Goal: Communication & Community: Answer question/provide support

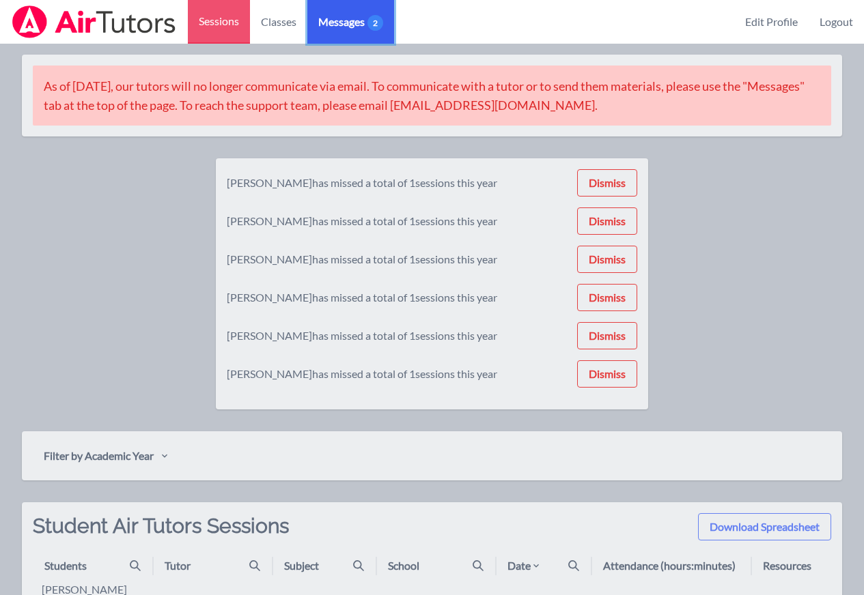
click at [375, 27] on span "2" at bounding box center [375, 23] width 16 height 16
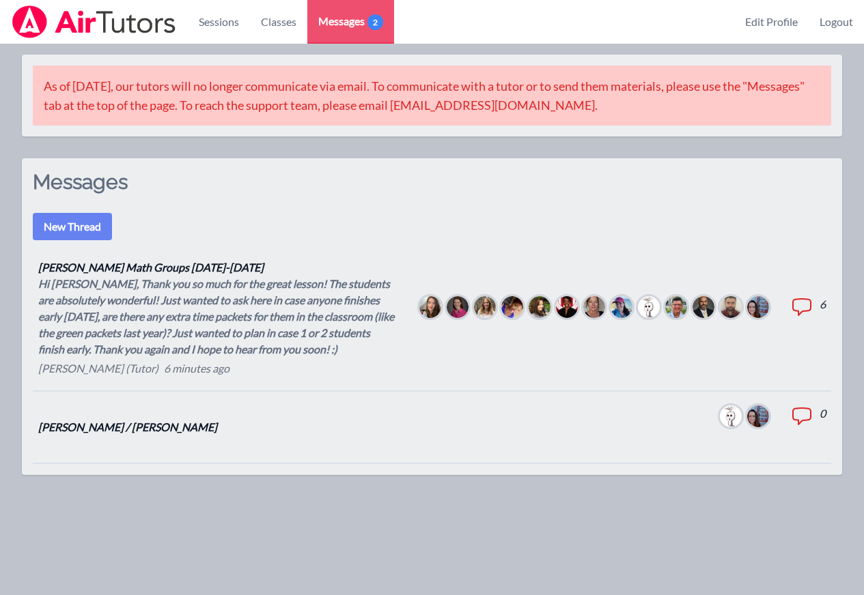
click at [296, 341] on div "Hi [PERSON_NAME], Thank you so much for the great lesson! The students are abso…" at bounding box center [217, 317] width 359 height 82
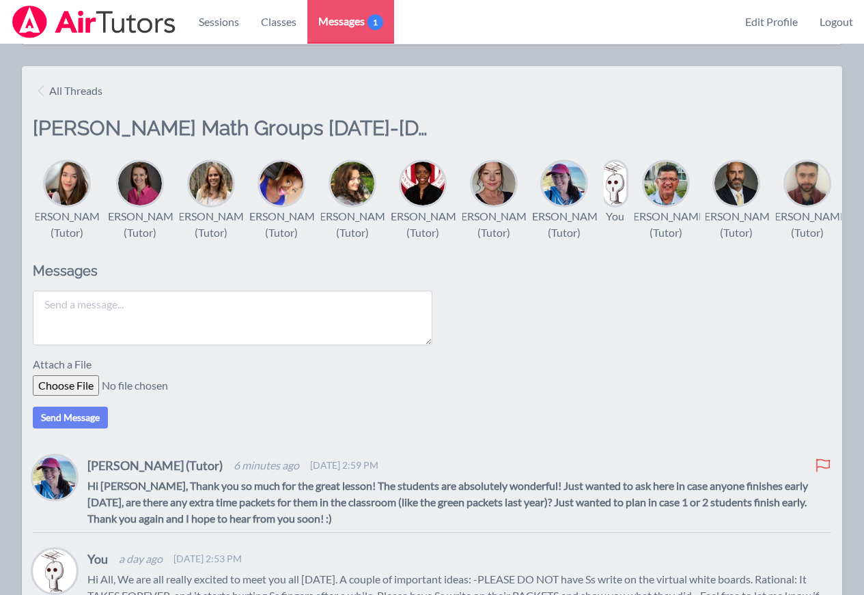
scroll to position [93, 0]
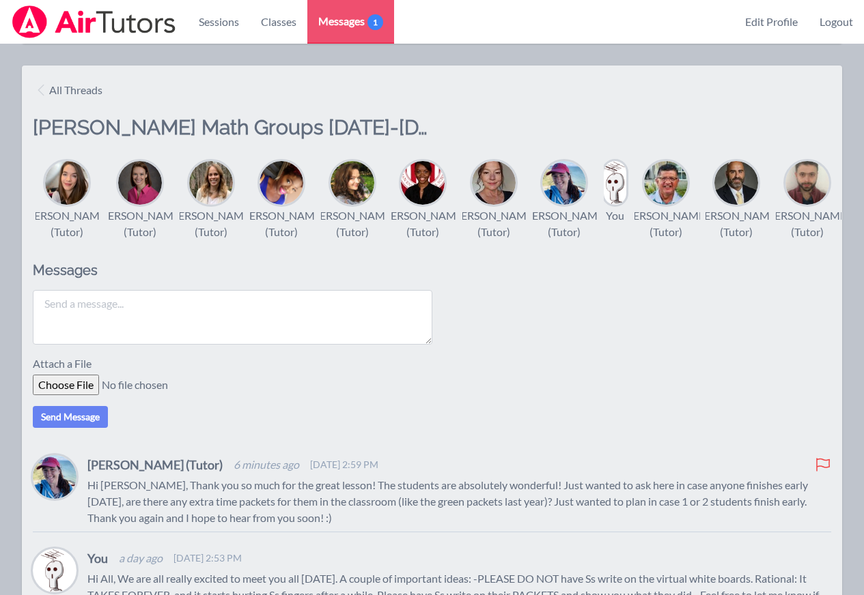
click at [294, 318] on textarea at bounding box center [232, 317] width 399 height 55
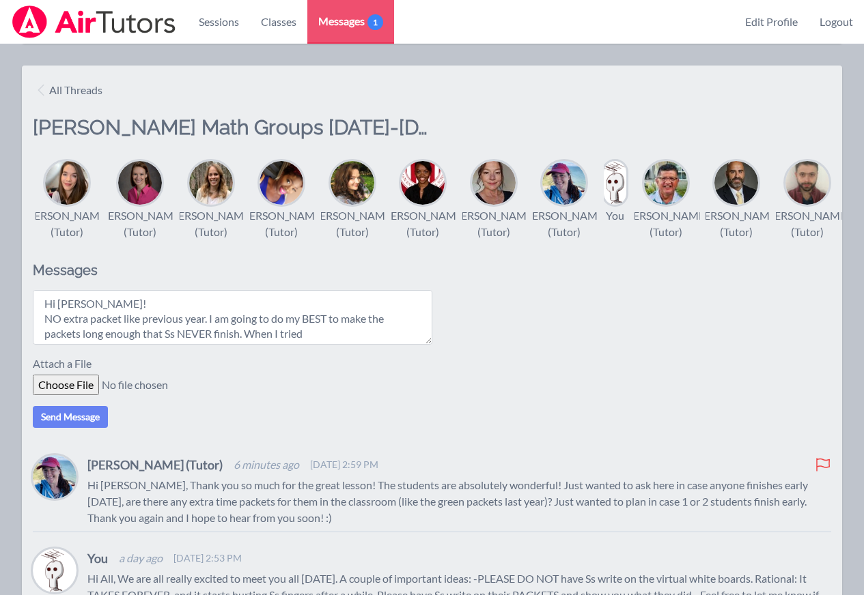
click at [59, 337] on textarea "Hi [PERSON_NAME]! NO extra packet like previous year. I am going to do my BEST …" at bounding box center [232, 317] width 399 height 55
click at [128, 314] on textarea "Hi [PERSON_NAME]! No extra packet like previous year. I am going to do my BEST …" at bounding box center [232, 317] width 399 height 55
click at [315, 345] on textarea "Hi [PERSON_NAME] and All, No extra packet like previous year. I am going to do …" at bounding box center [232, 317] width 399 height 55
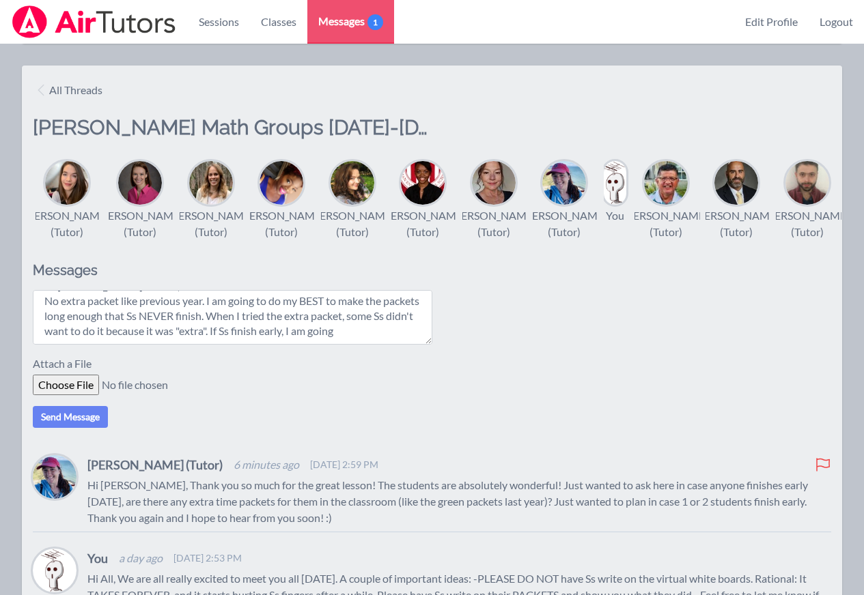
scroll to position [18, 0]
click at [282, 344] on textarea "Hi [PERSON_NAME] and All, No extra packet like previous year. I am going to do …" at bounding box center [232, 317] width 399 height 55
click at [404, 344] on textarea "Hi [PERSON_NAME] and All, No extra packet like previous year. I am going to do …" at bounding box center [232, 317] width 399 height 55
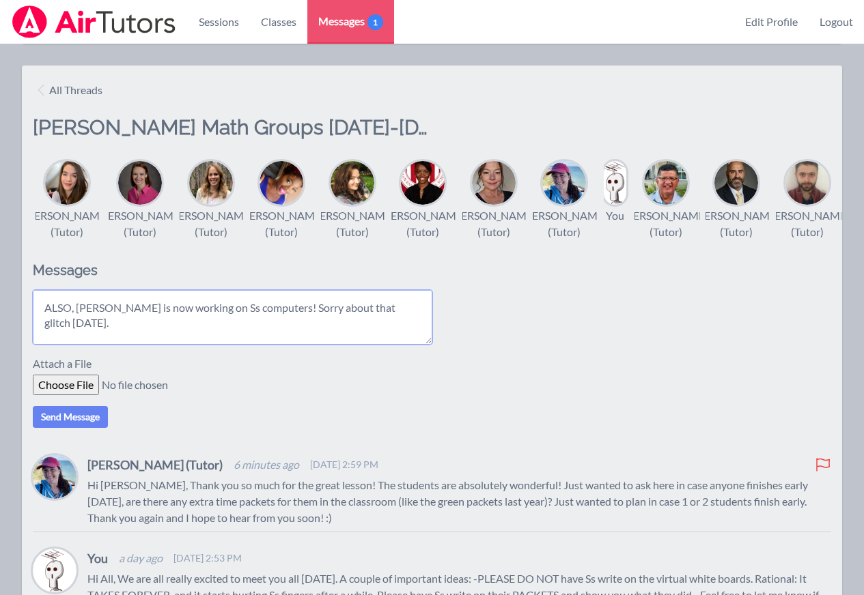
scroll to position [116, 0]
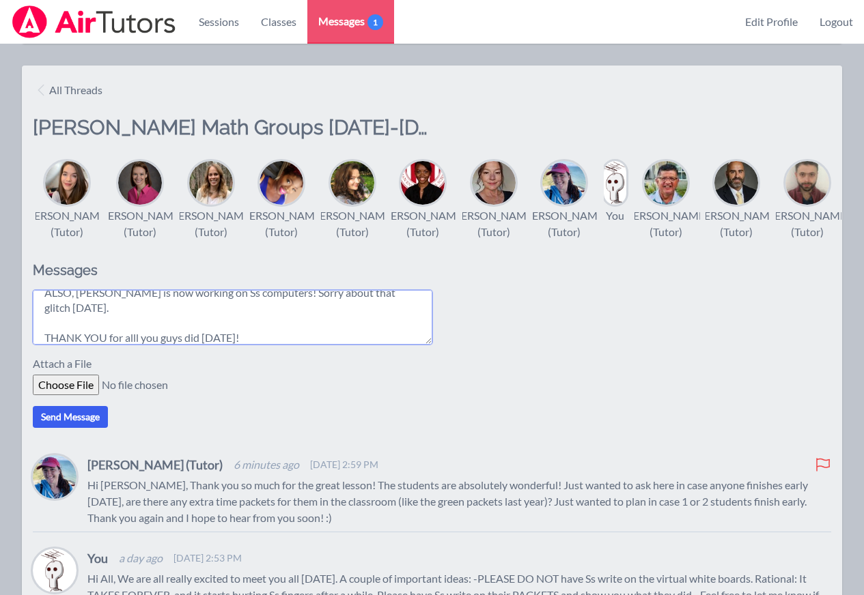
type textarea "Hi [PERSON_NAME] and All, No extra packet like previous year. I am going to do …"
click at [55, 428] on button "Send Message" at bounding box center [70, 417] width 75 height 22
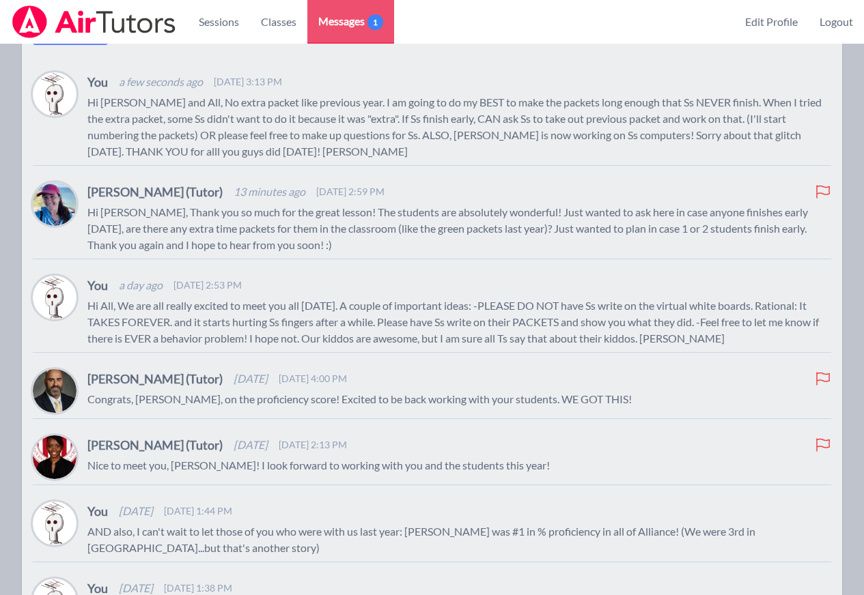
scroll to position [490, 0]
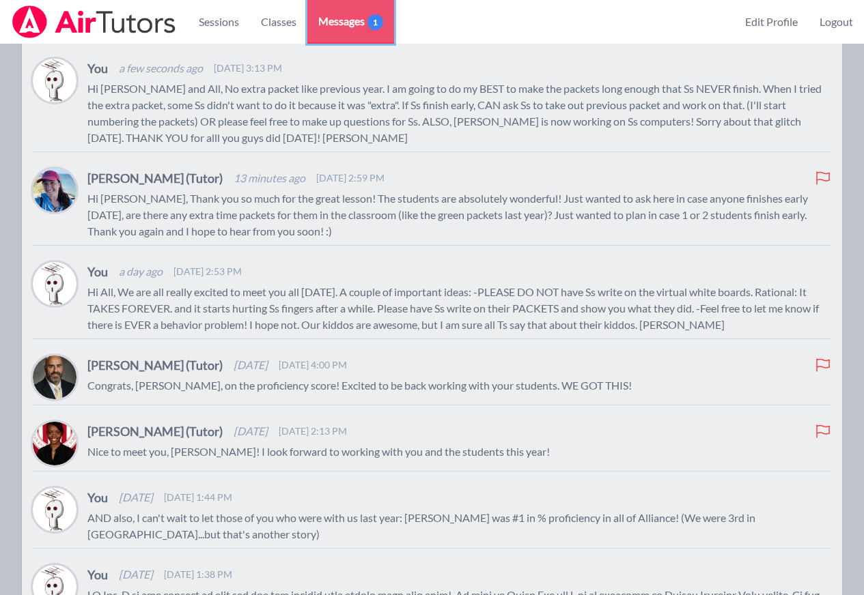
click at [348, 15] on span "Messages 1" at bounding box center [350, 21] width 65 height 16
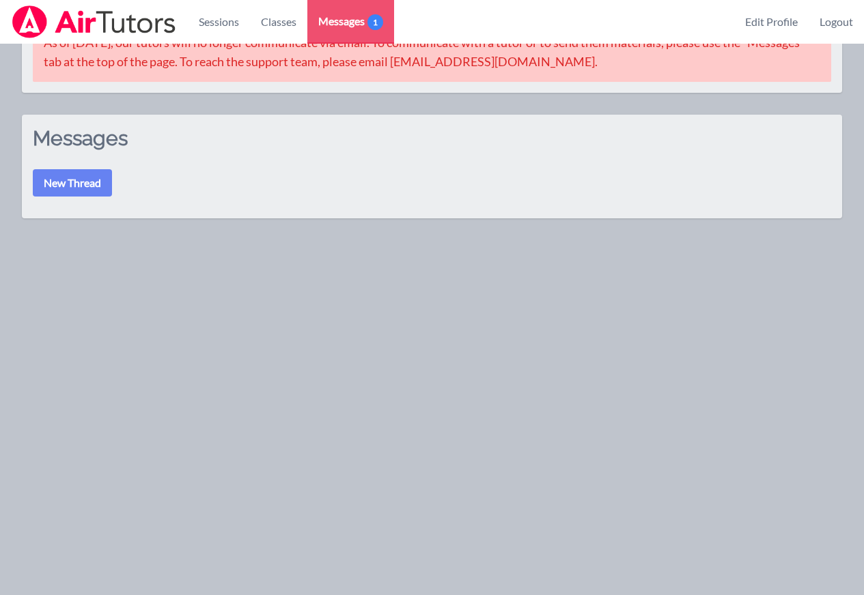
scroll to position [44, 0]
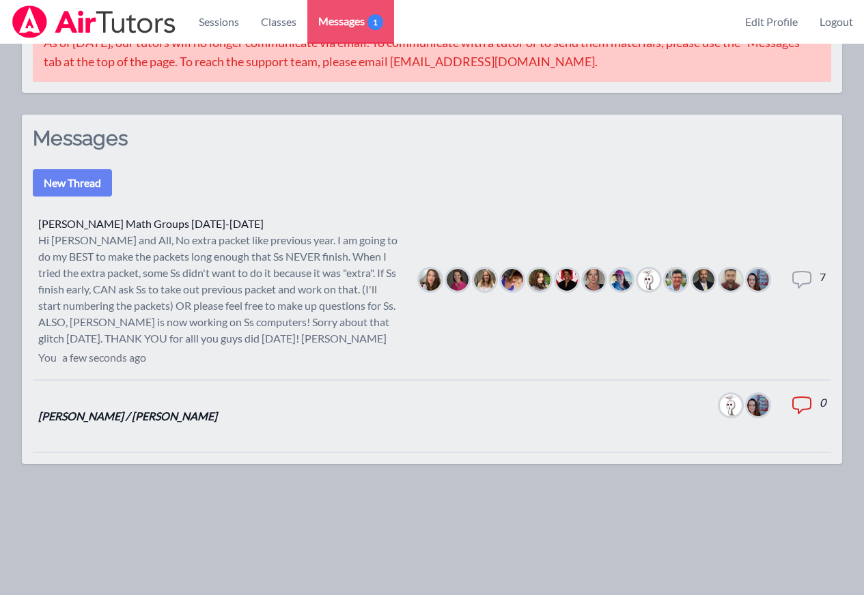
click at [183, 412] on li "[PERSON_NAME] / [PERSON_NAME] Members Total messages 0" at bounding box center [432, 417] width 798 height 72
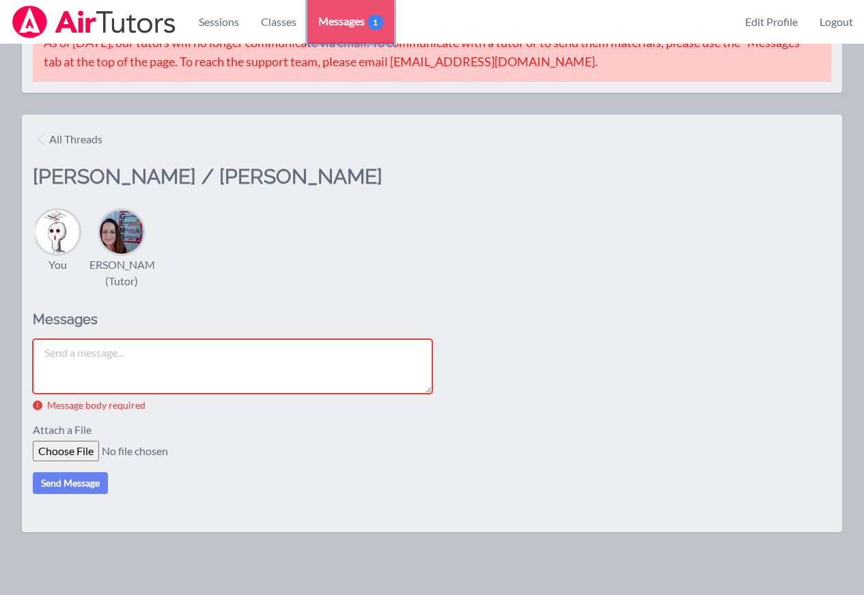
click at [341, 24] on span "Messages 1" at bounding box center [350, 21] width 65 height 16
